Goal: Transaction & Acquisition: Purchase product/service

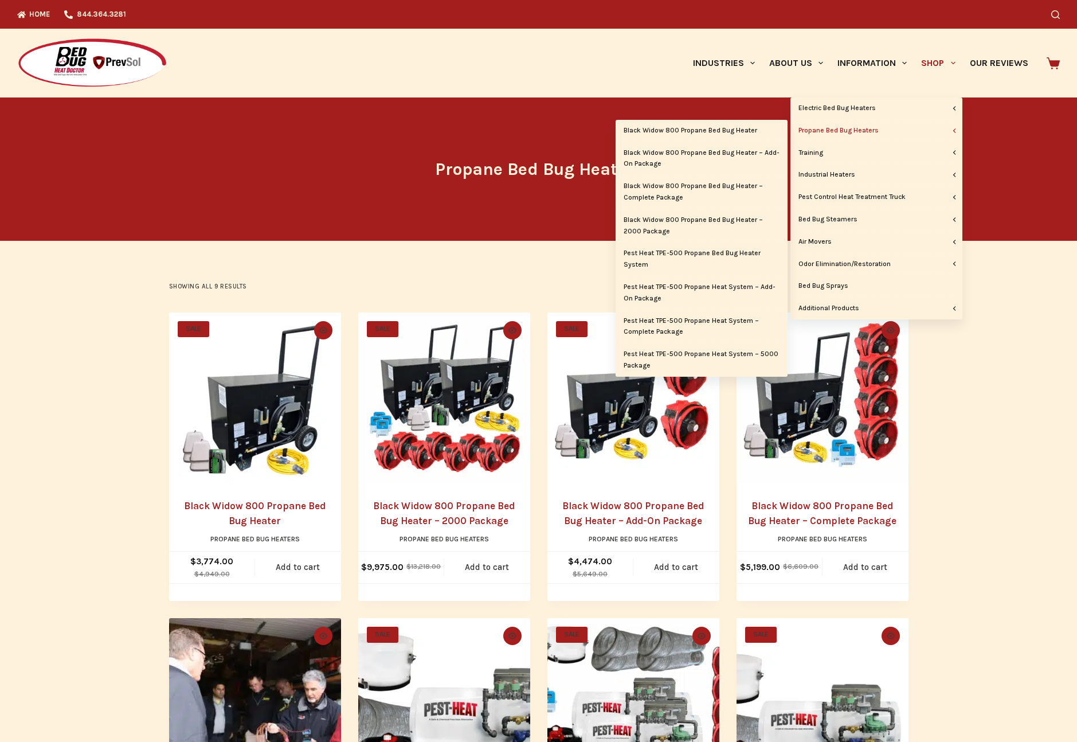
click at [846, 130] on link "Propane Bed Bug Heaters" at bounding box center [877, 131] width 172 height 22
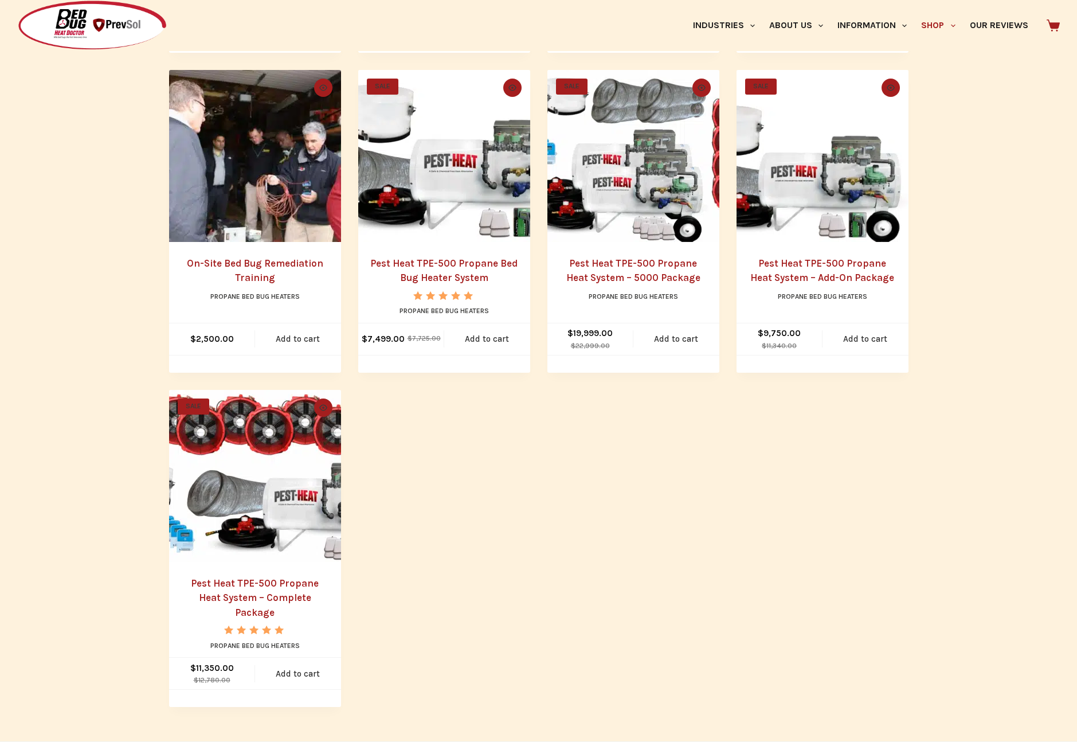
scroll to position [604, 0]
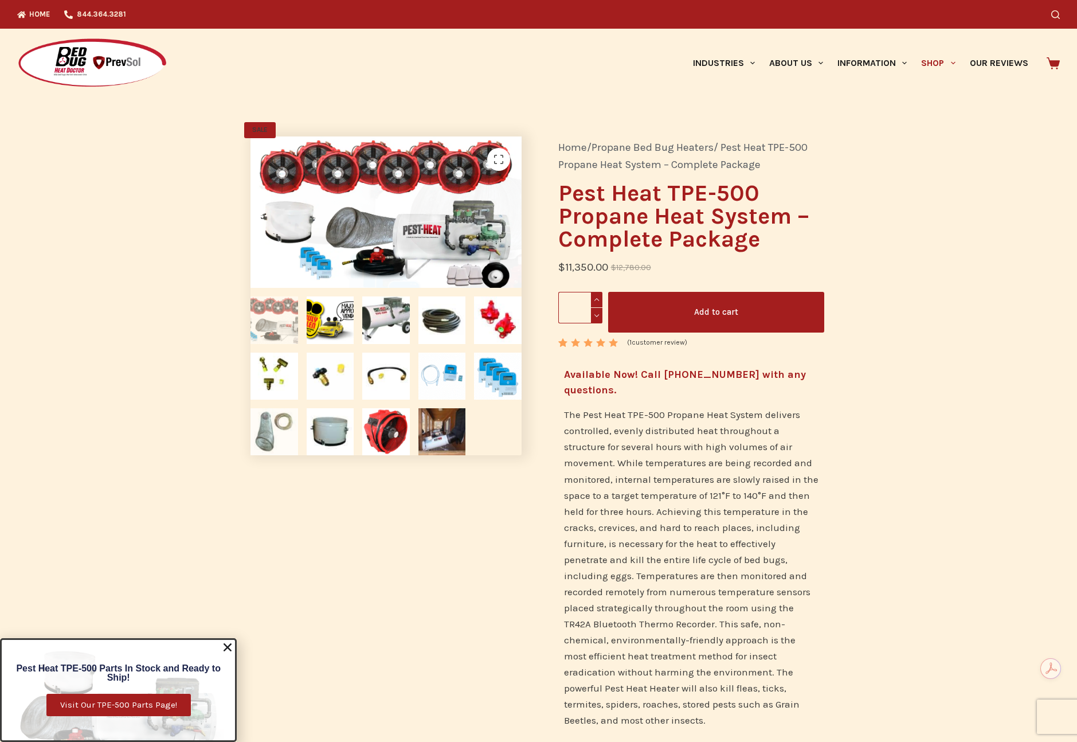
scroll to position [7, 0]
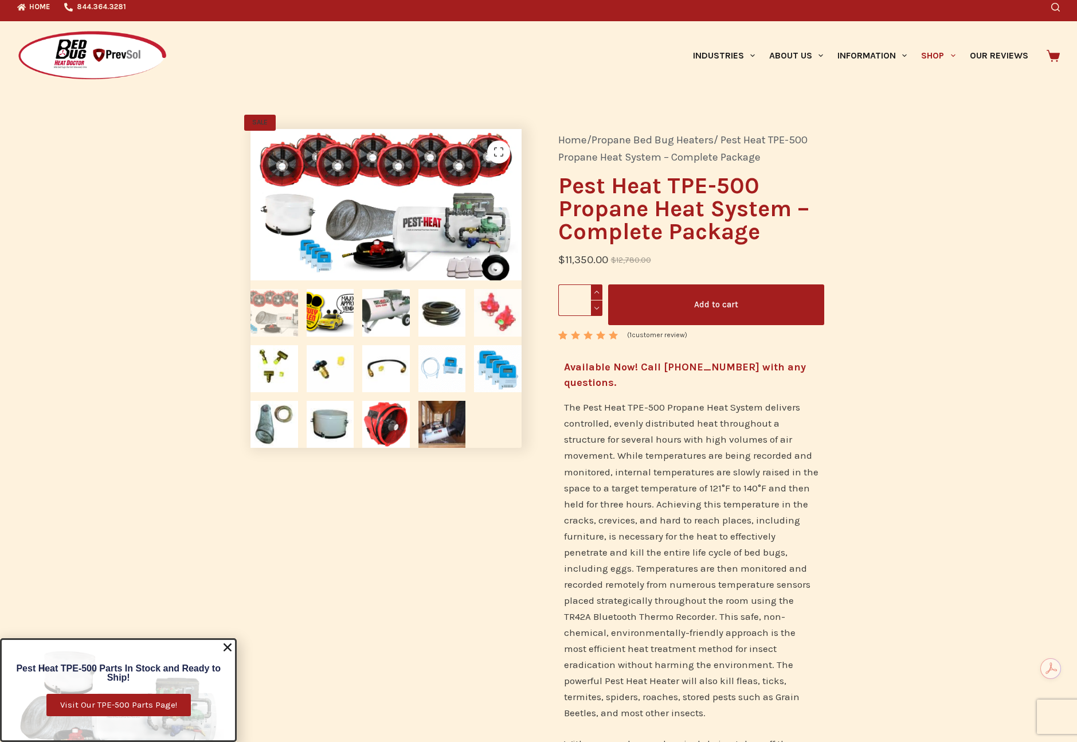
click at [502, 311] on img at bounding box center [497, 312] width 47 height 47
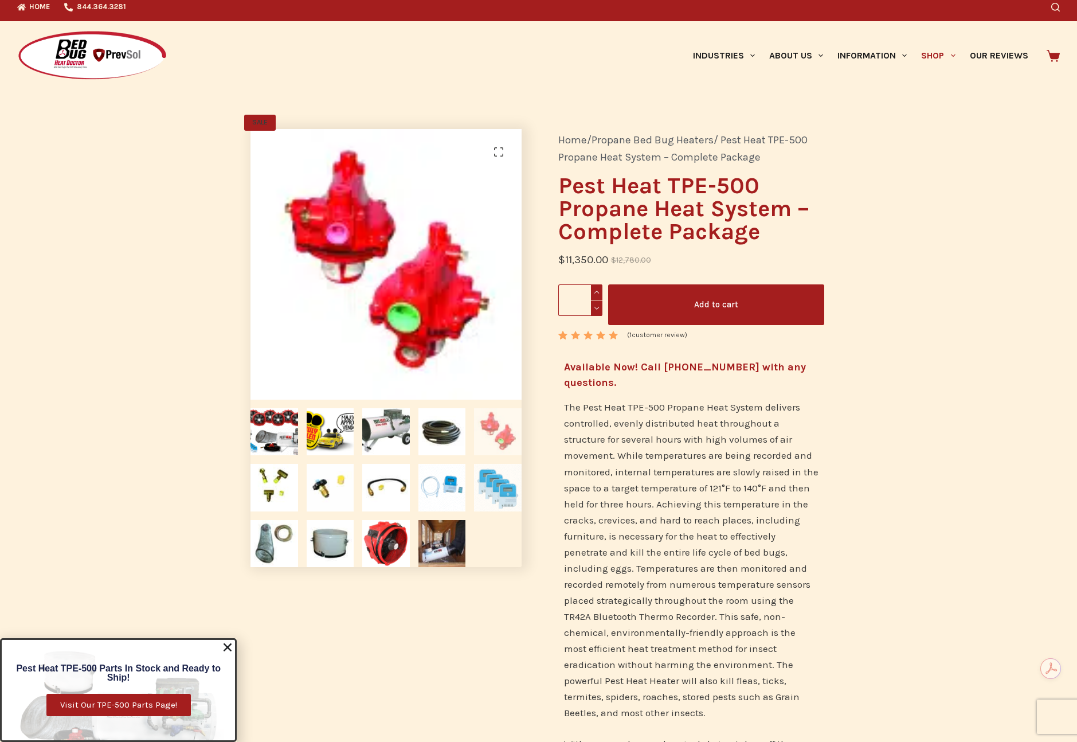
click at [504, 496] on img at bounding box center [497, 487] width 47 height 47
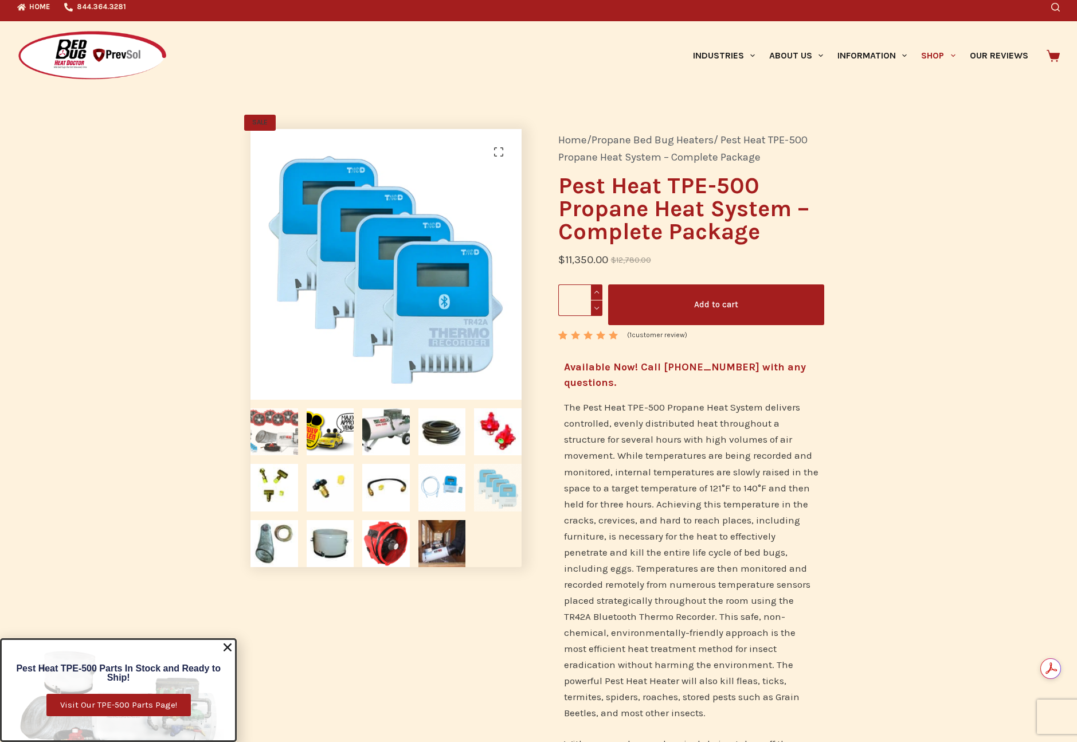
click at [282, 433] on img at bounding box center [274, 431] width 47 height 47
